Goal: Information Seeking & Learning: Learn about a topic

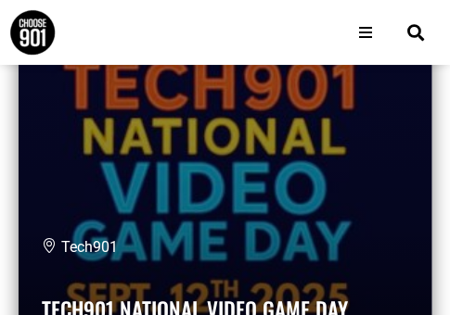
scroll to position [8810, 0]
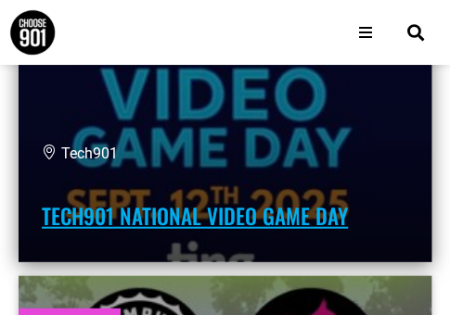
click at [276, 213] on link "Tech901 National Video Game Day" at bounding box center [195, 216] width 306 height 32
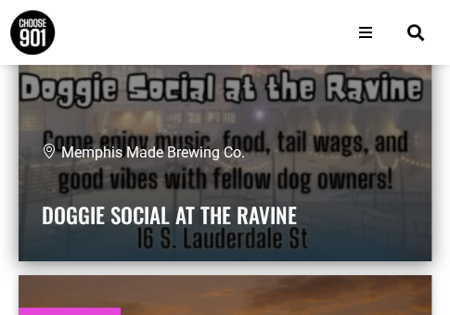
scroll to position [9203, 0]
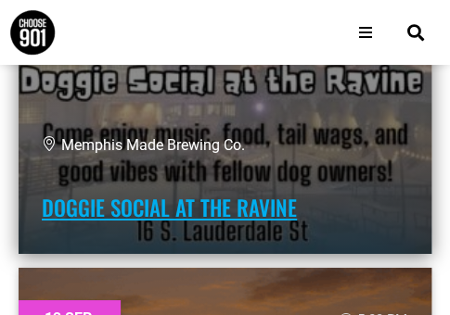
click at [178, 220] on link "Doggie Social at the Ravine" at bounding box center [169, 208] width 255 height 32
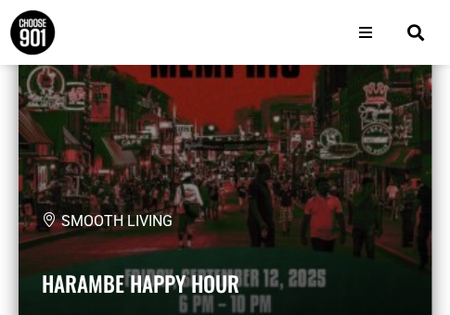
scroll to position [11543, 0]
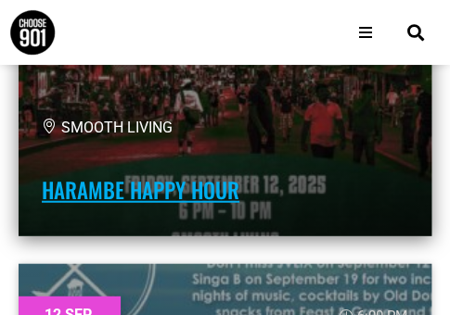
click at [159, 183] on link "Harambe Happy Hour" at bounding box center [141, 190] width 198 height 32
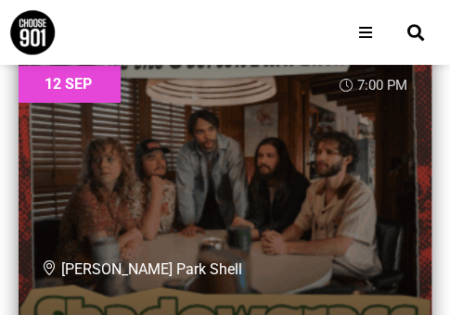
scroll to position [13420, 0]
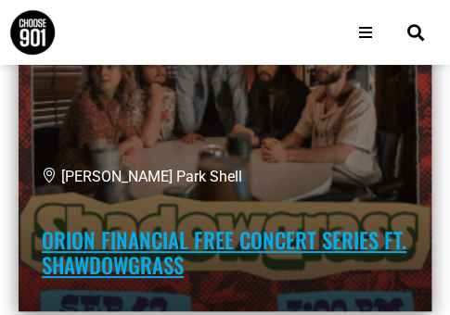
click at [154, 251] on link "Orion Financial Free Concert Series ft. Shawdowgrass" at bounding box center [224, 252] width 364 height 57
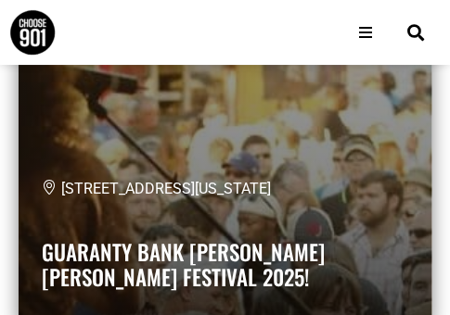
scroll to position [21232, 0]
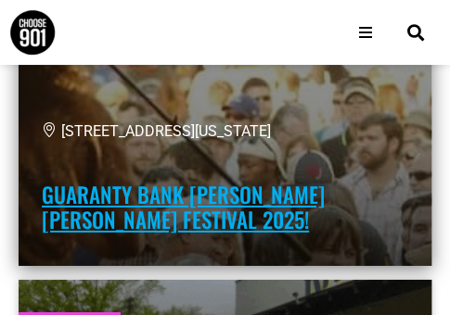
click at [325, 194] on link "Guaranty Bank Cooper Young Festival 2025!" at bounding box center [183, 207] width 283 height 57
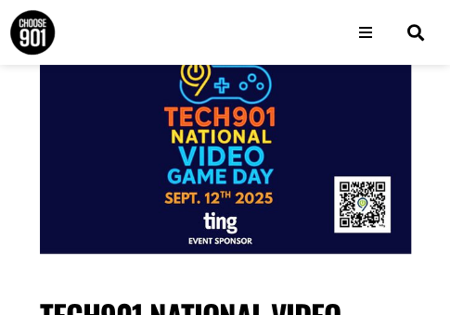
scroll to position [85, 0]
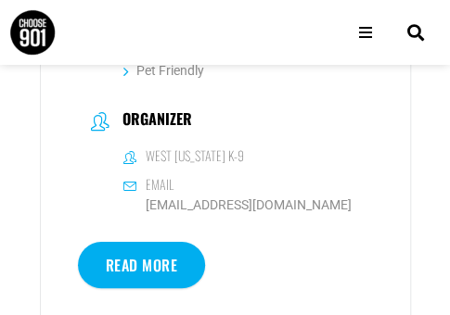
scroll to position [1298, 0]
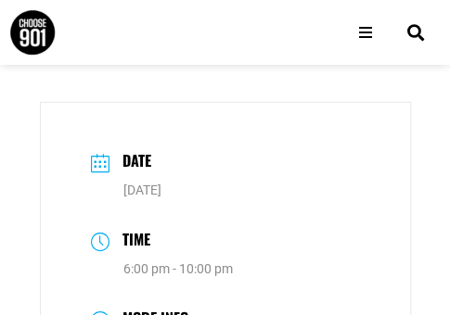
scroll to position [927, 0]
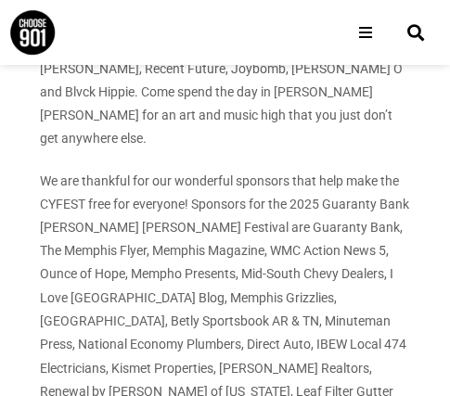
scroll to position [1762, 0]
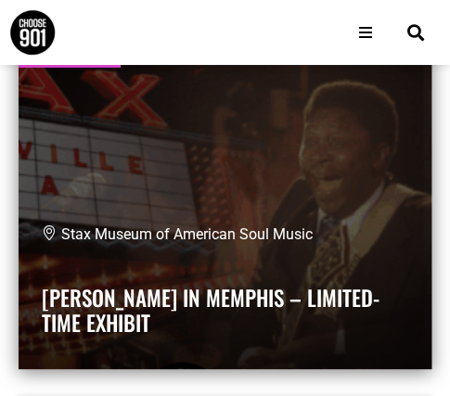
scroll to position [25405, 0]
